Goal: Information Seeking & Learning: Understand process/instructions

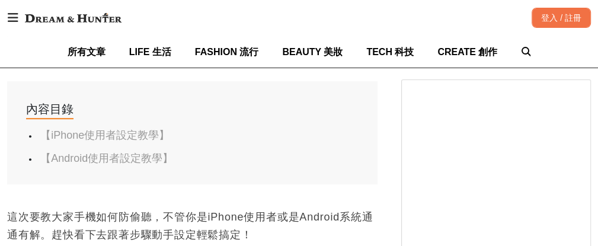
scroll to position [593, 0]
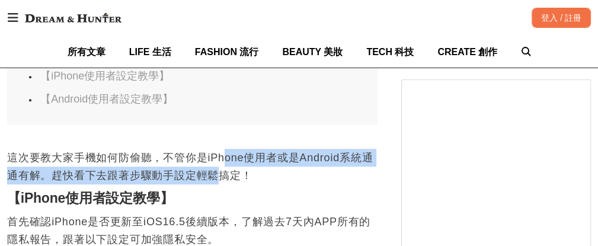
drag, startPoint x: 228, startPoint y: 157, endPoint x: 228, endPoint y: 186, distance: 29.6
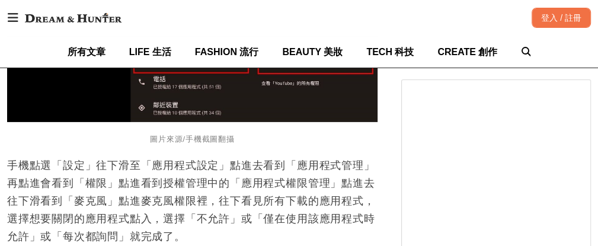
scroll to position [2608, 0]
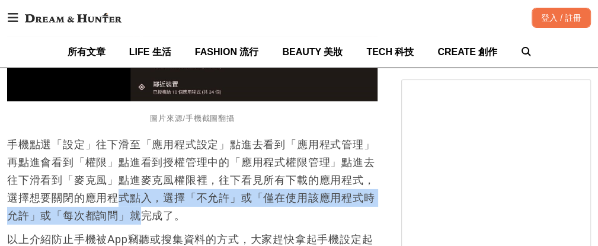
drag, startPoint x: 118, startPoint y: 203, endPoint x: 145, endPoint y: 218, distance: 31.0
click at [145, 218] on p "手機點選「設定」往下滑至「應用程式設定」點進去看到「應用程式管理」再點進會看到「權限」點進看到授權管理中的「應用程式權限管理」點進去往下滑看到「麥克風」點進麥…" at bounding box center [192, 180] width 371 height 89
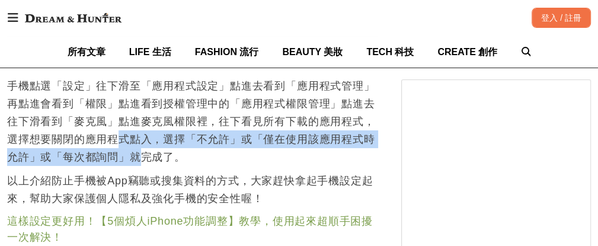
scroll to position [2668, 0]
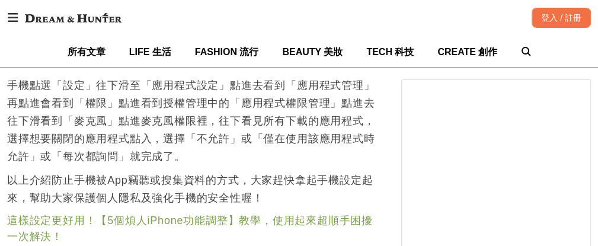
click at [223, 162] on p "手機點選「設定」往下滑至「應用程式設定」點進去看到「應用程式管理」再點進會看到「權限」點進看到授權管理中的「應用程式權限管理」點進去往下滑看到「麥克風」點進麥…" at bounding box center [192, 120] width 371 height 89
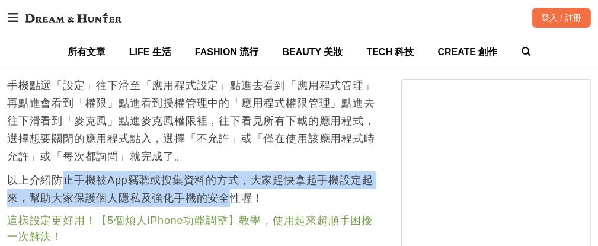
drag, startPoint x: 60, startPoint y: 181, endPoint x: 228, endPoint y: 193, distance: 168.2
click at [228, 193] on p "以上介紹防止手機被App竊聽或搜集資料的方式，大家趕快拿起手機設定起來，幫助大家保護個人隱私及強化手機的安全性喔！" at bounding box center [192, 189] width 371 height 36
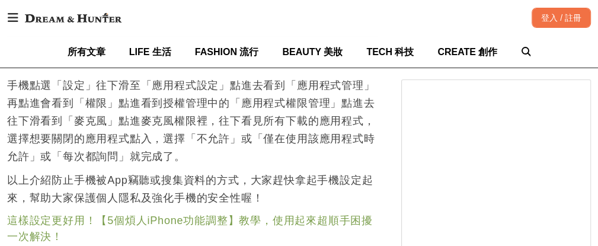
click at [243, 123] on p "手機點選「設定」往下滑至「應用程式設定」點進去看到「應用程式管理」再點進會看到「權限」點進看到授權管理中的「應用程式權限管理」點進去往下滑看到「麥克風」點進麥…" at bounding box center [192, 120] width 371 height 89
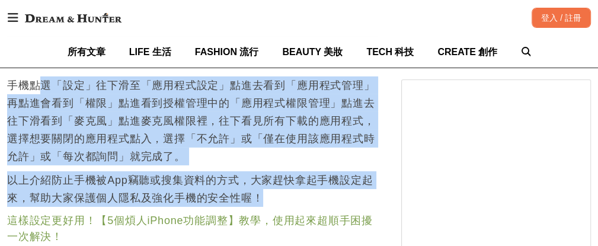
drag, startPoint x: 37, startPoint y: 88, endPoint x: 287, endPoint y: 193, distance: 270.7
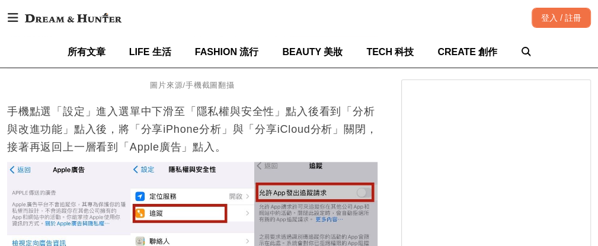
scroll to position [949, 0]
